Goal: Task Accomplishment & Management: Use online tool/utility

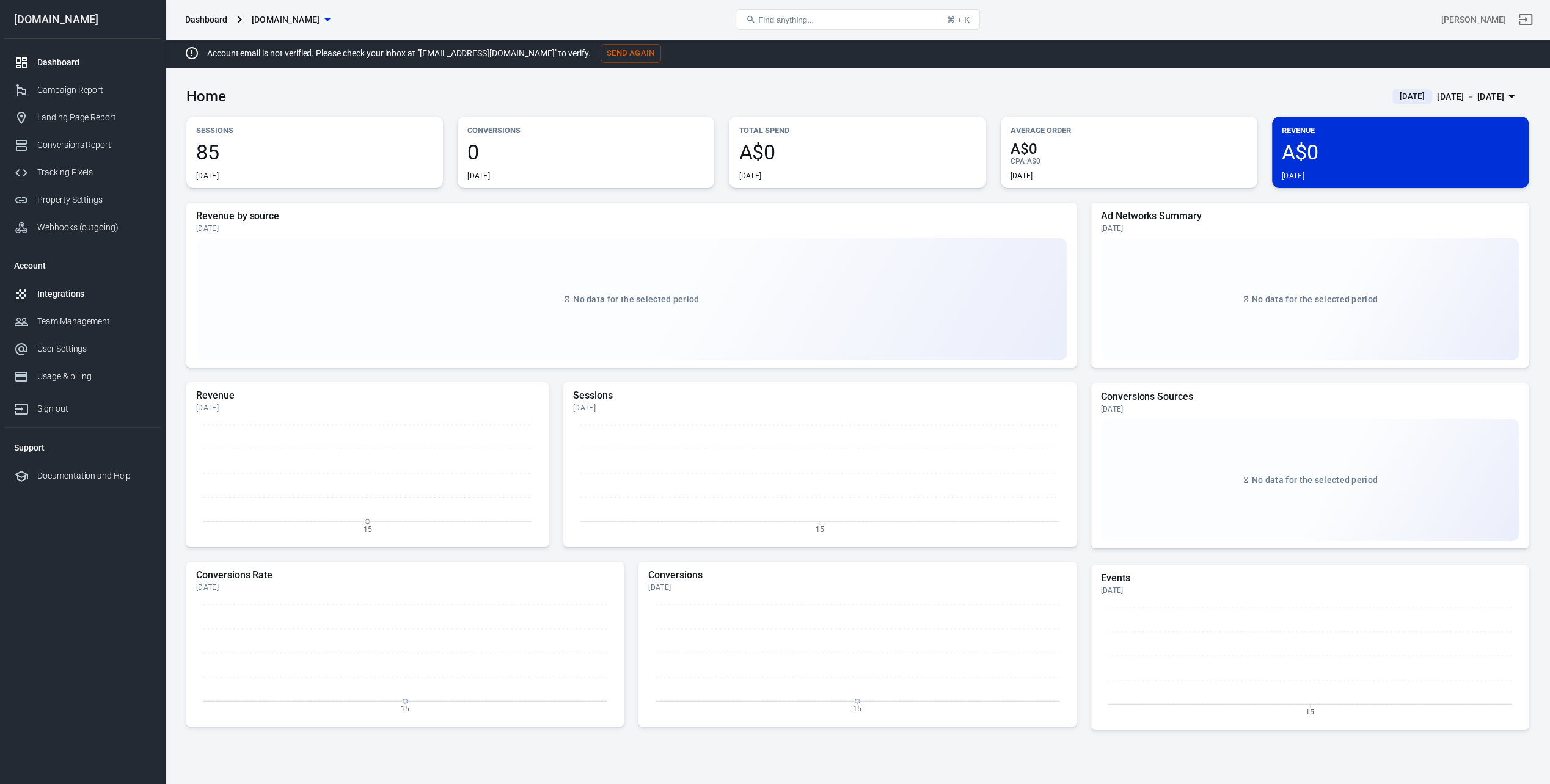
click at [65, 295] on div "Integrations" at bounding box center [94, 294] width 113 height 13
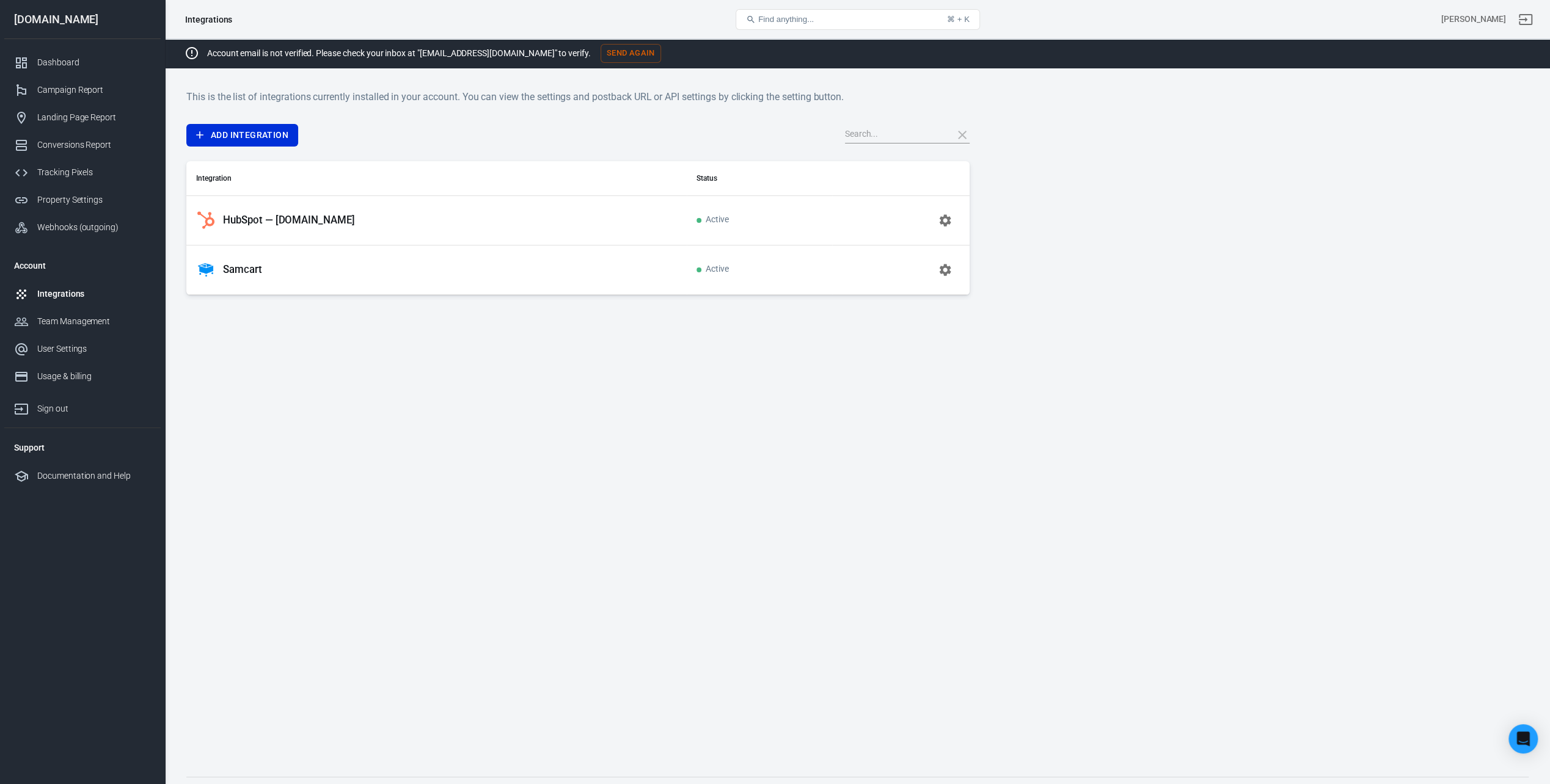
click at [847, 27] on button "Find anything... ⌘ + K" at bounding box center [858, 19] width 244 height 21
click at [845, 12] on button "Find anything... ⌘ + K" at bounding box center [858, 19] width 244 height 21
click at [814, 23] on span "Find anything..." at bounding box center [786, 19] width 56 height 9
click at [803, 21] on span "Find anything..." at bounding box center [786, 19] width 56 height 9
click at [926, 133] on input "text" at bounding box center [894, 135] width 98 height 16
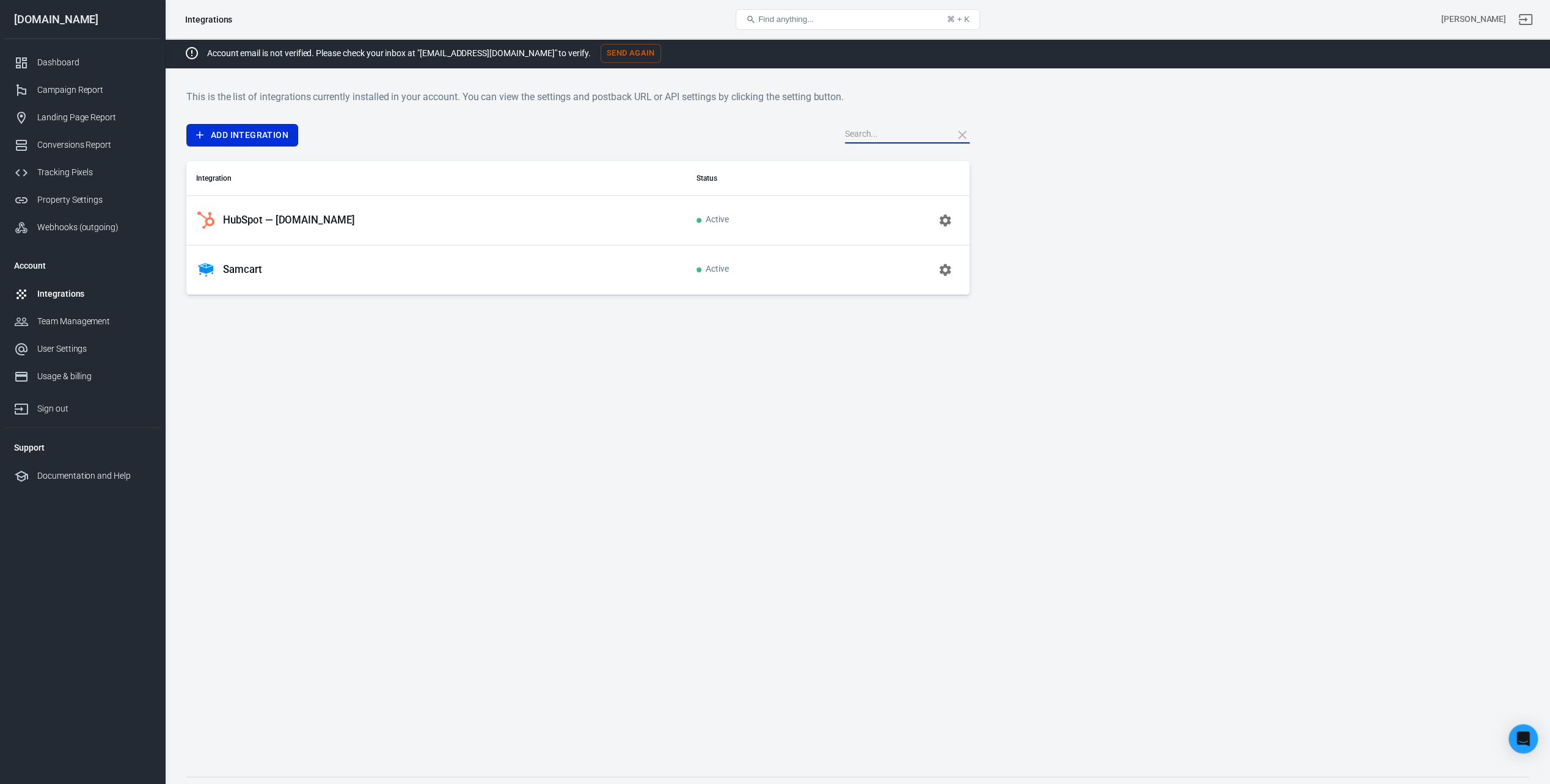
click at [287, 147] on div "Add Integration Integration Status HubSpot — [DOMAIN_NAME] Active Samcart Active" at bounding box center [578, 209] width 783 height 171
click at [234, 139] on link "Add Integration" at bounding box center [242, 135] width 112 height 23
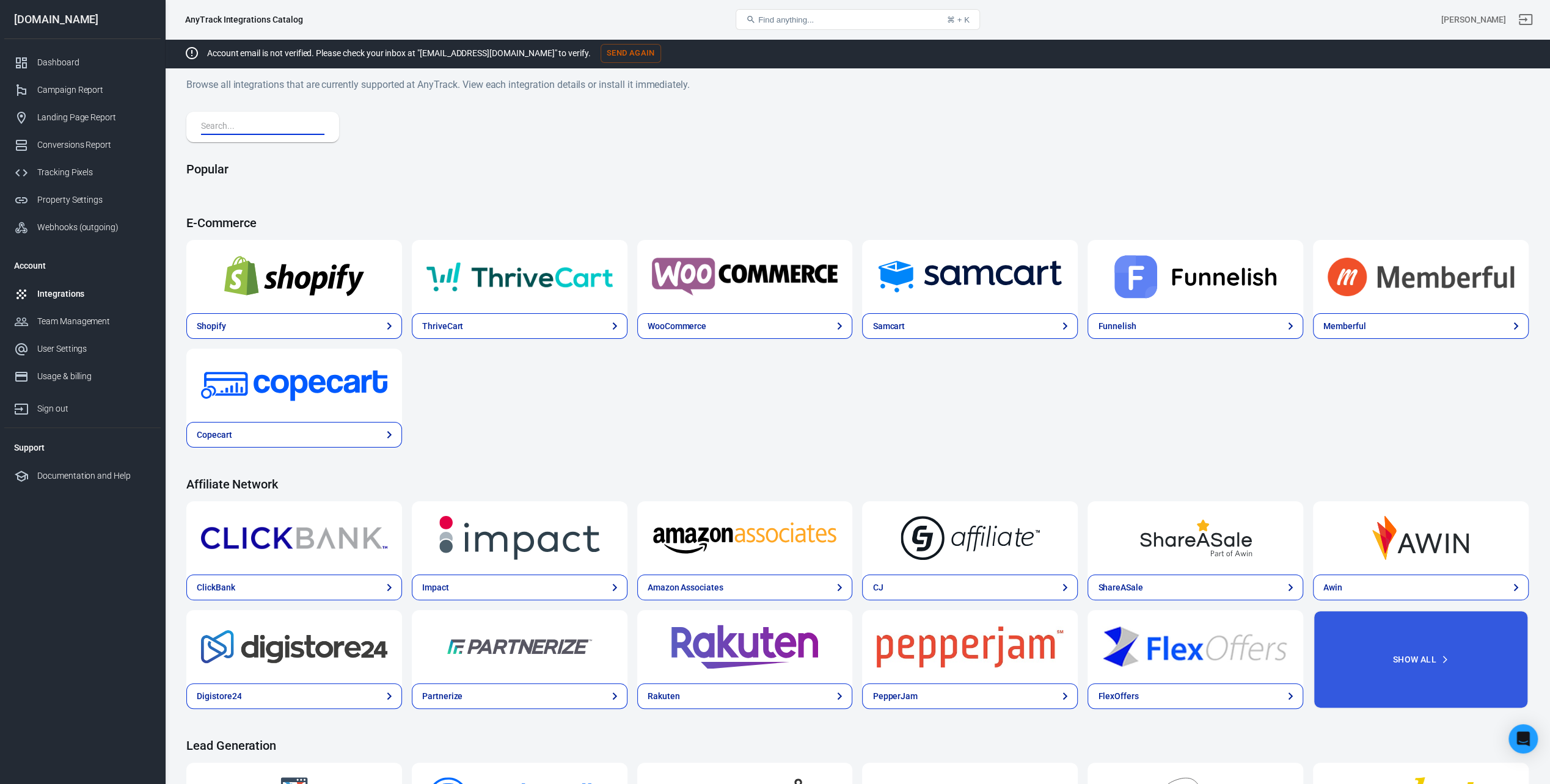
click at [268, 122] on input "text" at bounding box center [260, 127] width 119 height 16
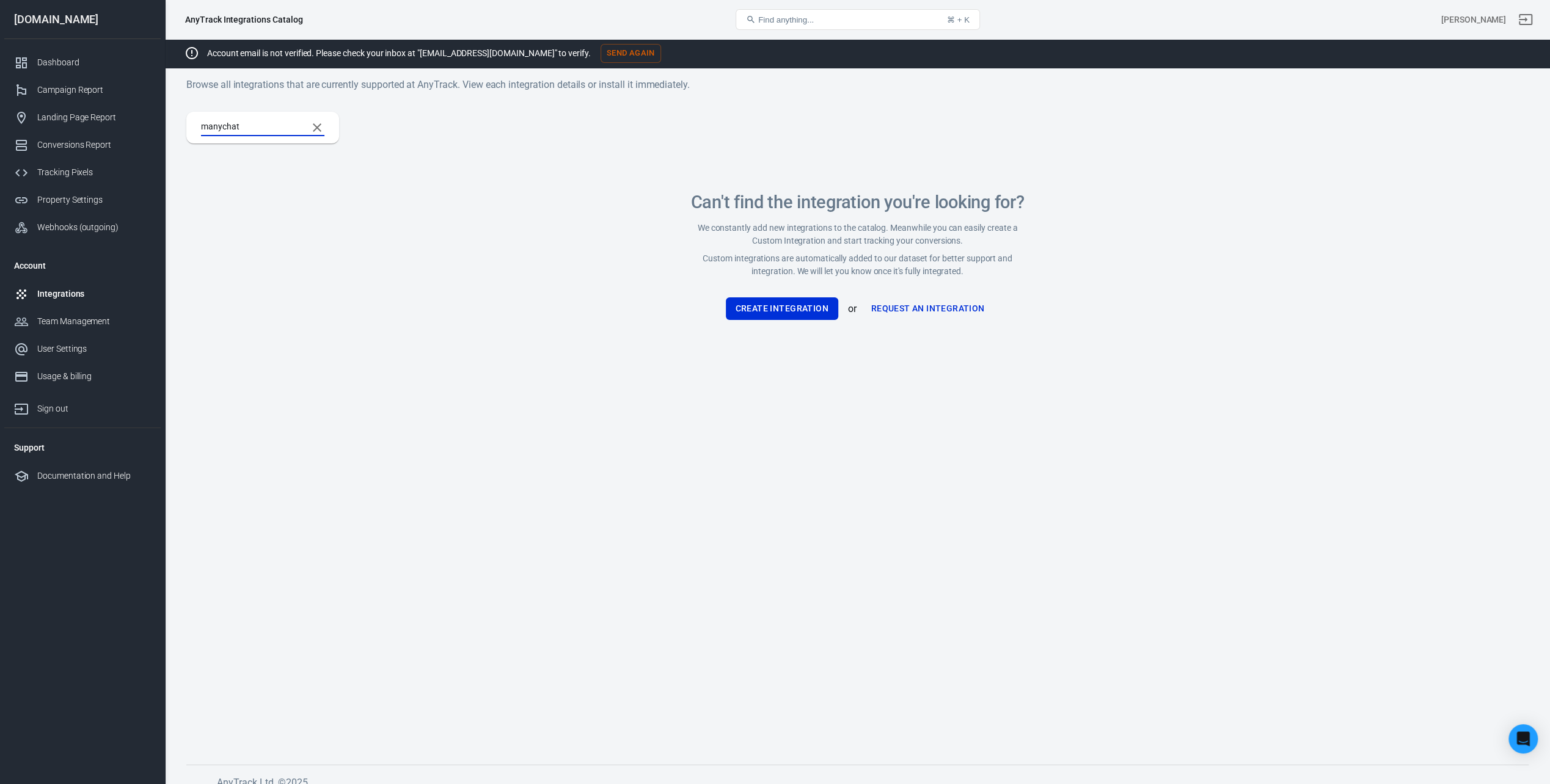
type input "manychat"
click at [319, 132] on icon "Clear Search" at bounding box center [317, 128] width 15 height 15
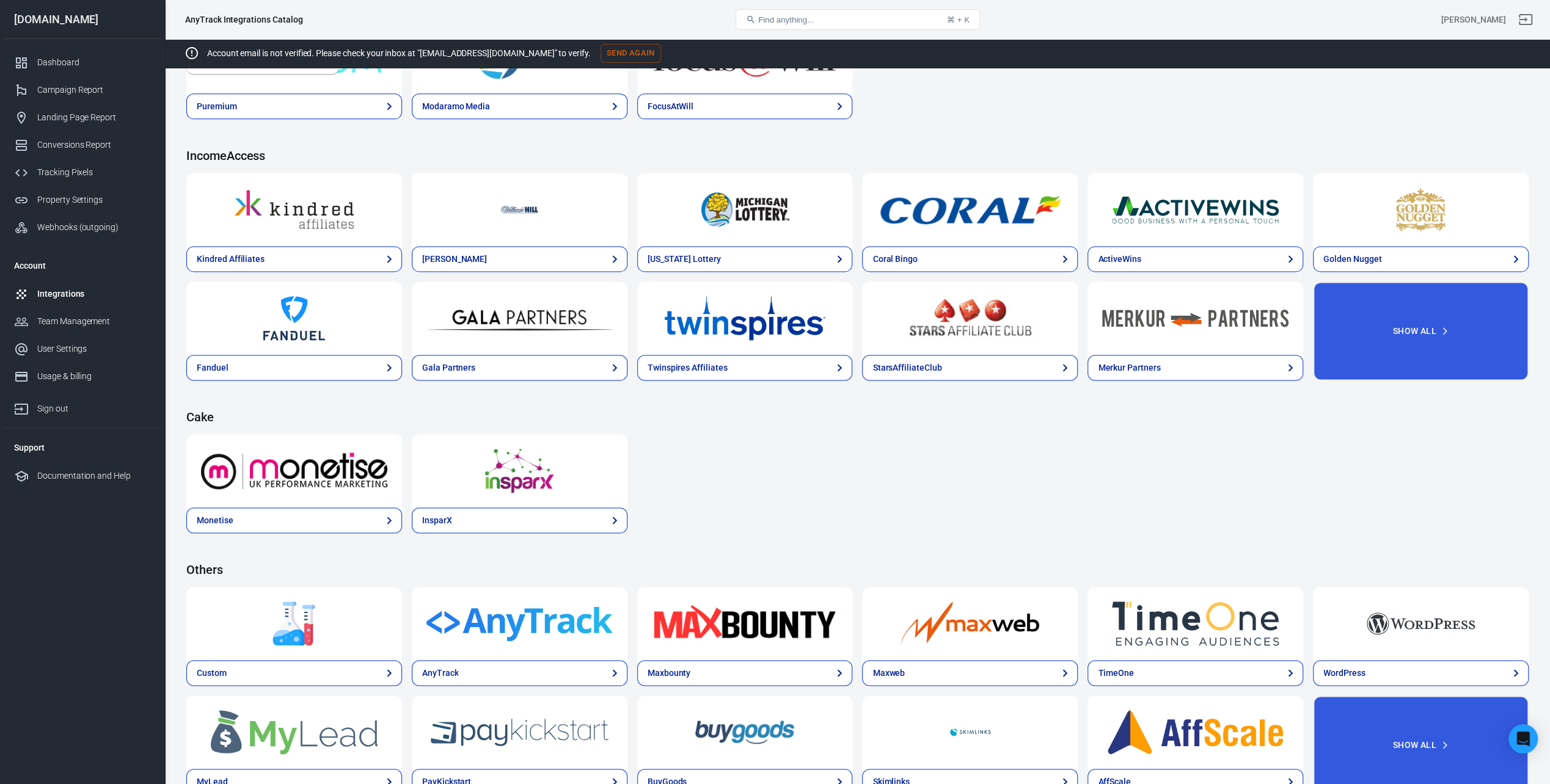
scroll to position [1583, 0]
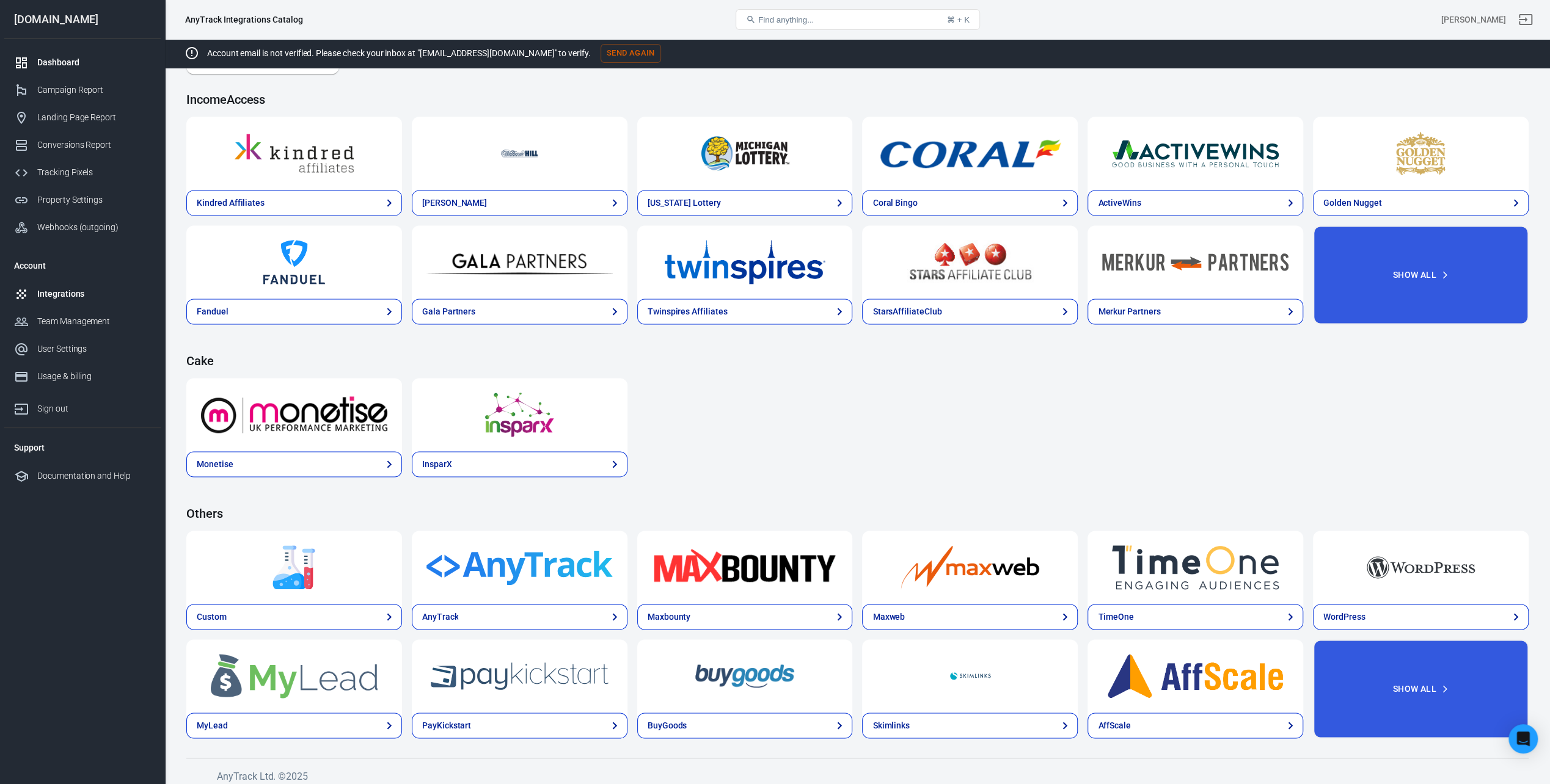
click at [64, 65] on div "Dashboard" at bounding box center [94, 63] width 113 height 13
